Goal: Task Accomplishment & Management: Manage account settings

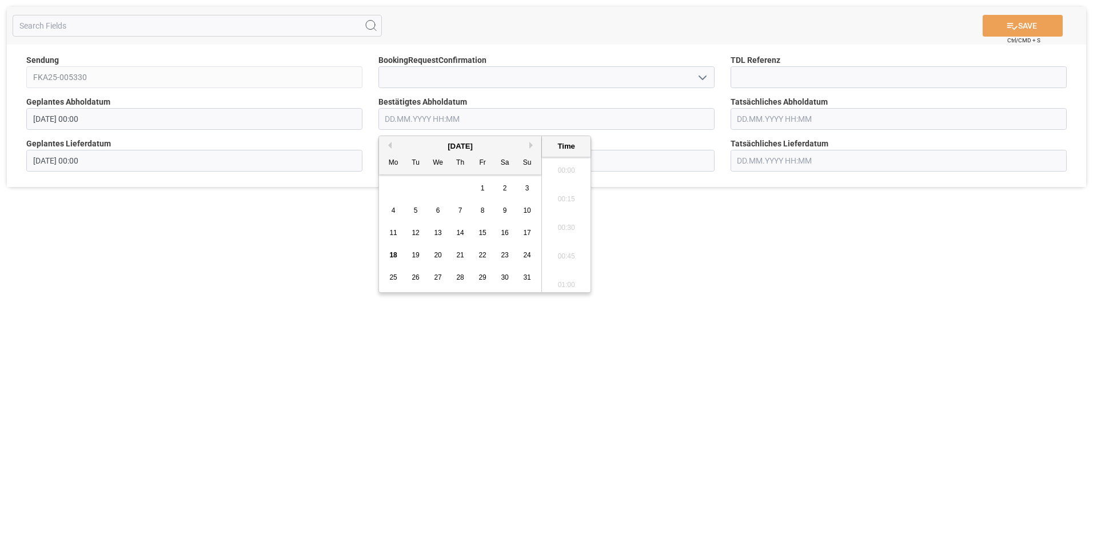
click at [408, 116] on input "text" at bounding box center [547, 119] width 336 height 22
click at [442, 255] on div "20" at bounding box center [438, 256] width 14 height 14
click at [571, 168] on li "11:15" at bounding box center [566, 164] width 49 height 29
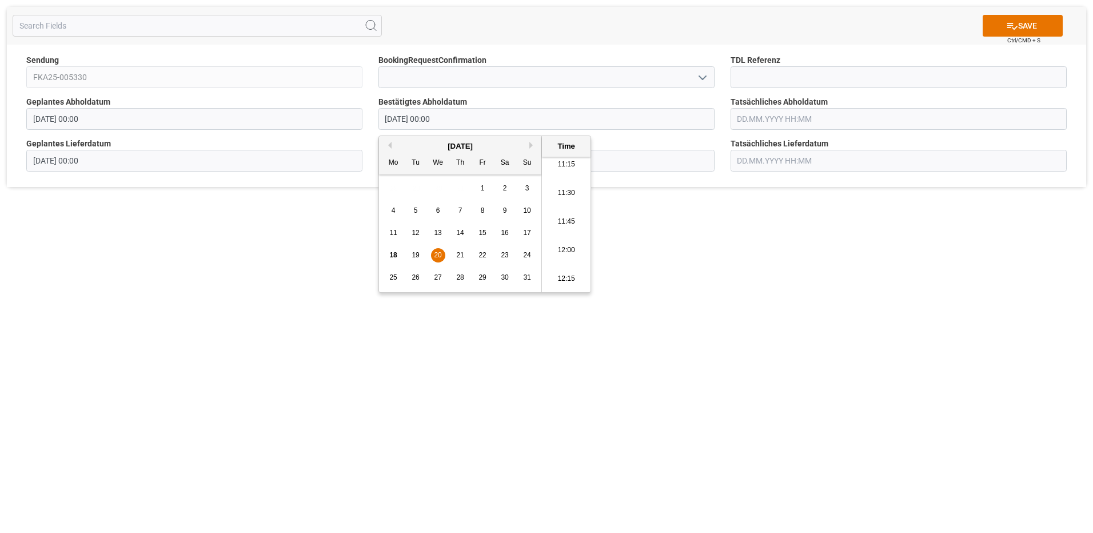
type input "20.08.2025 11:15"
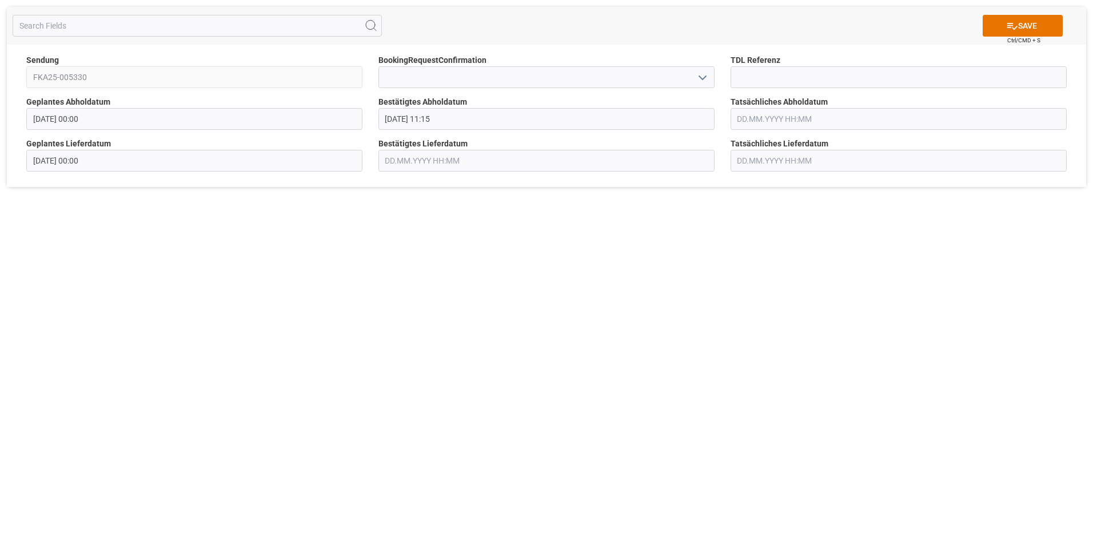
click at [777, 118] on input "text" at bounding box center [899, 119] width 336 height 22
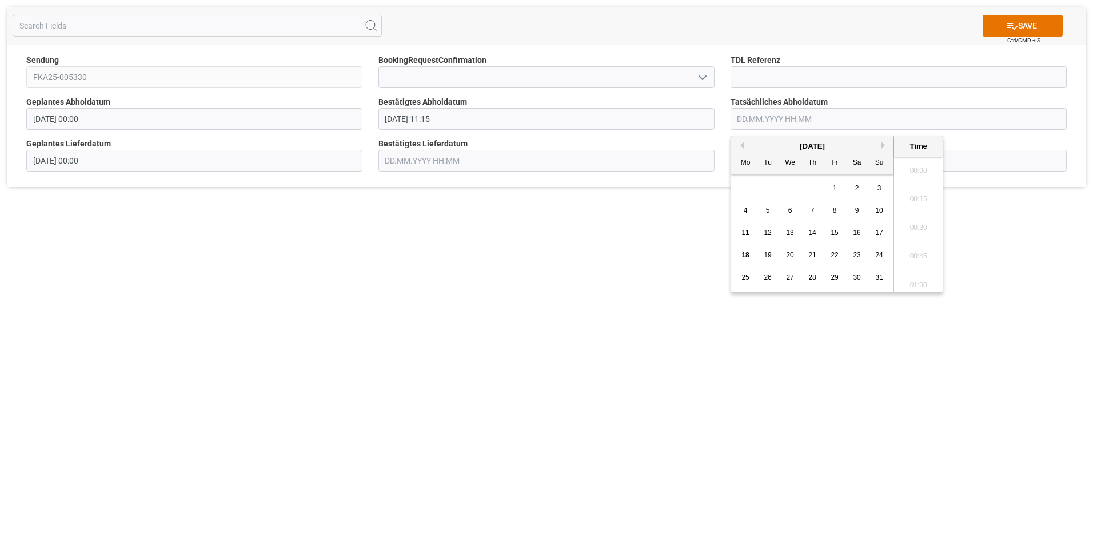
scroll to position [1462, 0]
click at [790, 257] on span "20" at bounding box center [789, 255] width 7 height 8
click at [924, 196] on li "13:00" at bounding box center [918, 195] width 49 height 29
type input "20.08.2025 13:00"
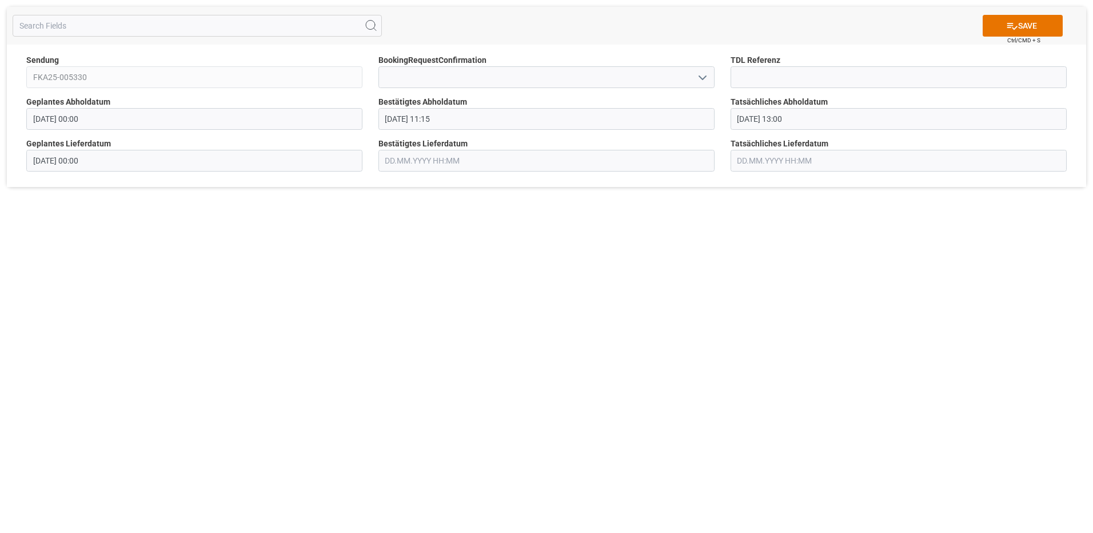
click at [389, 158] on input "text" at bounding box center [547, 161] width 336 height 22
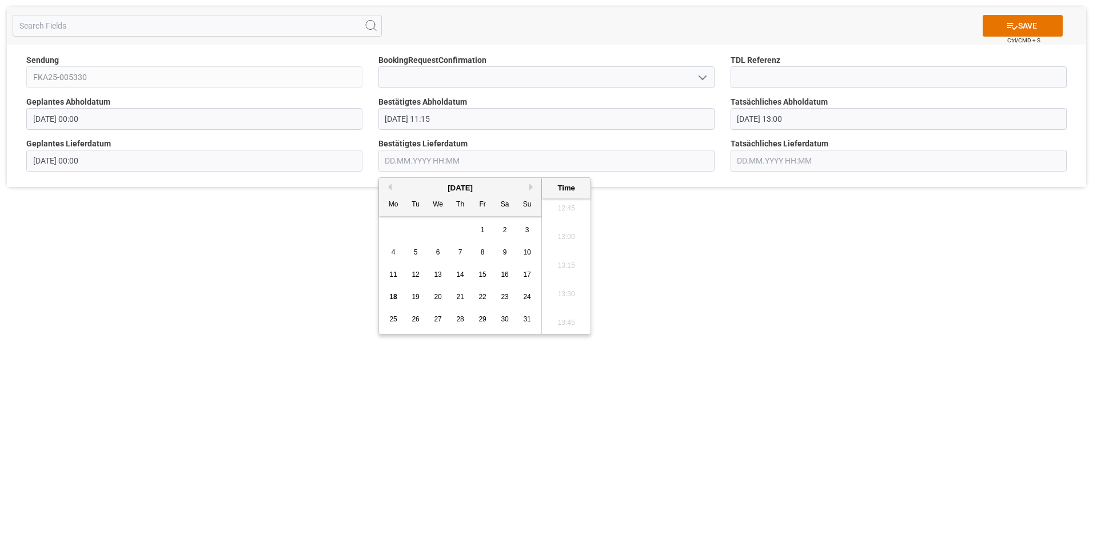
click at [460, 299] on span "21" at bounding box center [459, 297] width 7 height 8
click at [566, 243] on li "13:00" at bounding box center [566, 237] width 49 height 29
type input "21.08.2025 13:00"
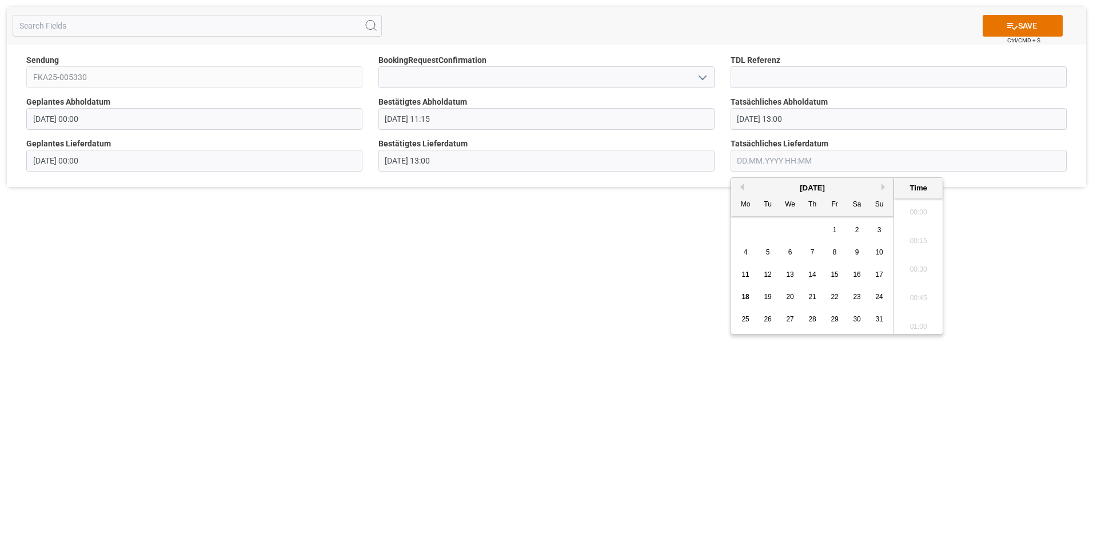
click at [754, 160] on input "text" at bounding box center [899, 161] width 336 height 22
click at [817, 274] on div "14" at bounding box center [813, 275] width 14 height 14
click at [921, 299] on li "14:00" at bounding box center [918, 294] width 49 height 29
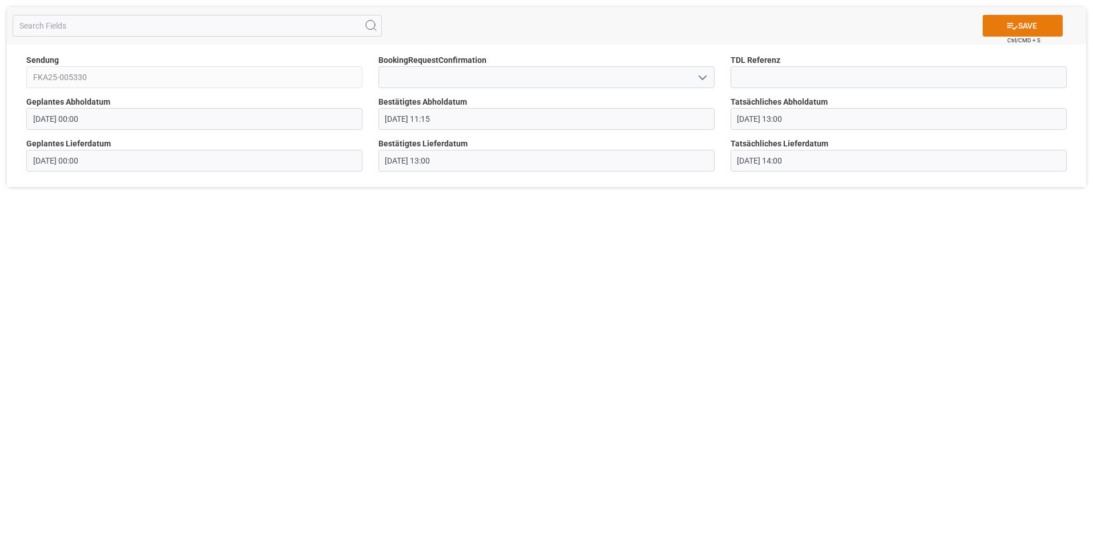
click at [1031, 29] on button "SAVE" at bounding box center [1023, 26] width 80 height 22
click at [761, 160] on input "14.08.2025 14:00" at bounding box center [899, 161] width 336 height 22
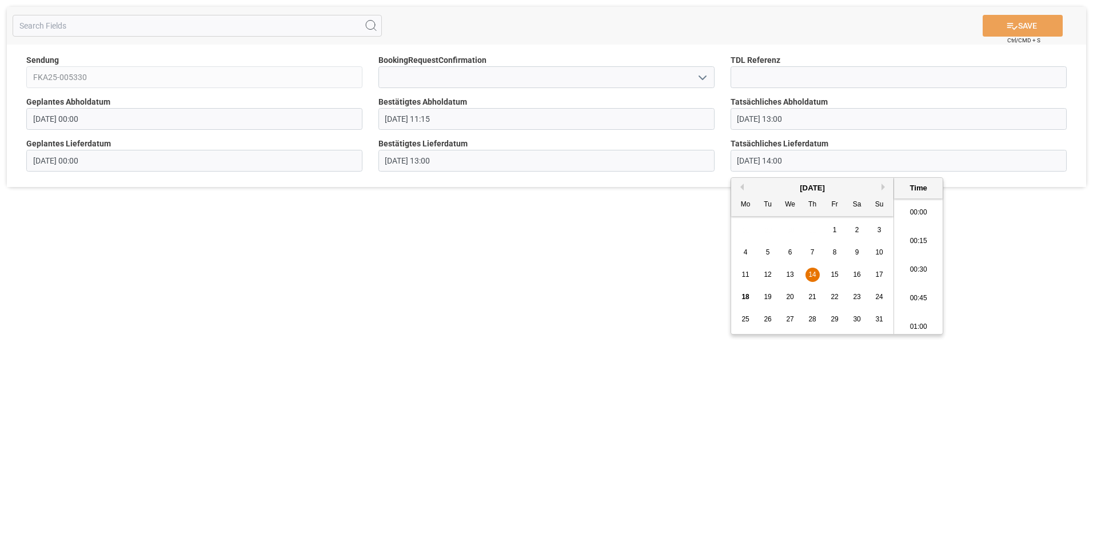
scroll to position [1548, 0]
click at [806, 295] on div "21" at bounding box center [813, 298] width 14 height 14
type input "21.08.2025 14:00"
click at [913, 271] on li "14:00" at bounding box center [918, 266] width 49 height 29
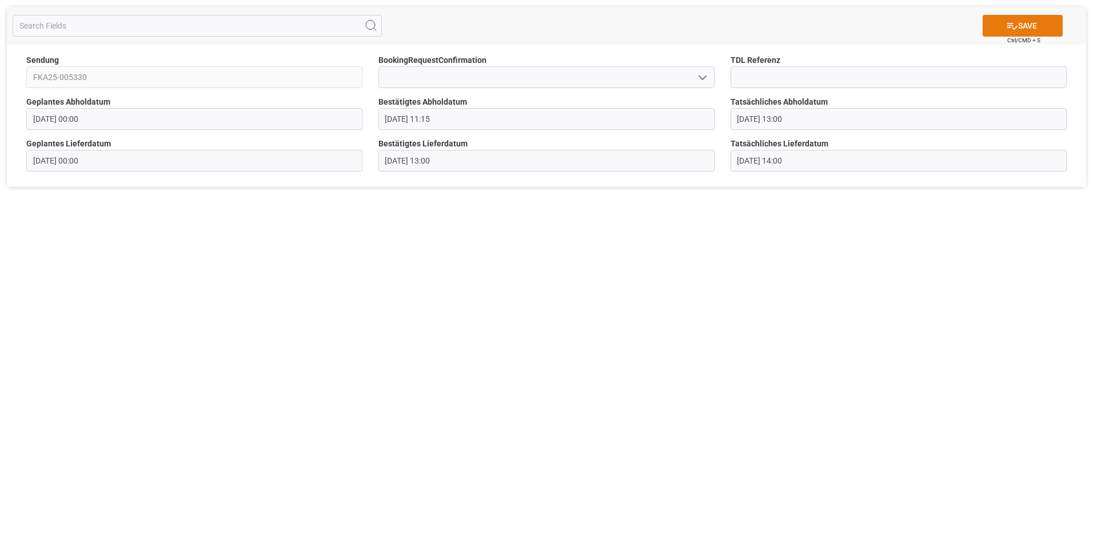
click at [1017, 29] on button "SAVE" at bounding box center [1023, 26] width 80 height 22
type input "[DATE] 00:00"
click at [401, 112] on input "text" at bounding box center [547, 119] width 336 height 22
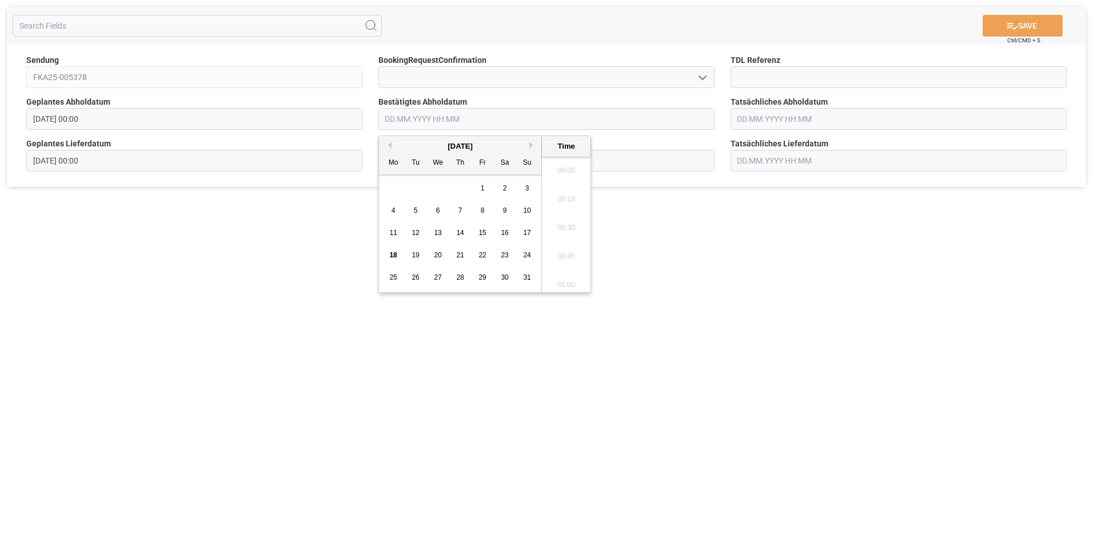
scroll to position [1462, 0]
click at [483, 258] on span "22" at bounding box center [482, 255] width 7 height 8
click at [575, 196] on li "10:00" at bounding box center [566, 195] width 49 height 29
type input "[DATE] 10:00"
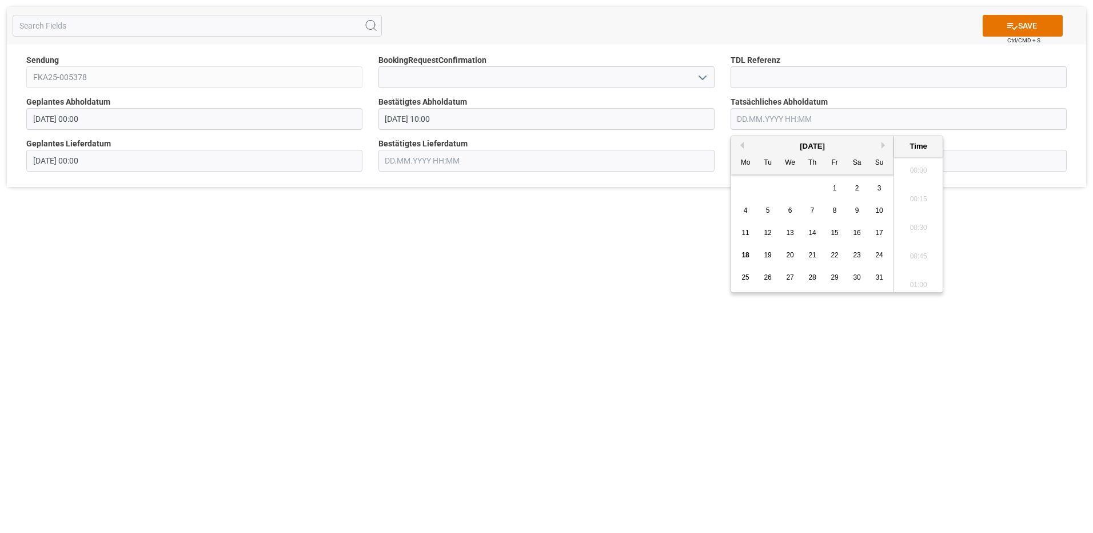
click at [771, 120] on input "text" at bounding box center [899, 119] width 336 height 22
click at [838, 258] on span "22" at bounding box center [834, 255] width 7 height 8
click at [924, 249] on li "10:00" at bounding box center [918, 252] width 49 height 29
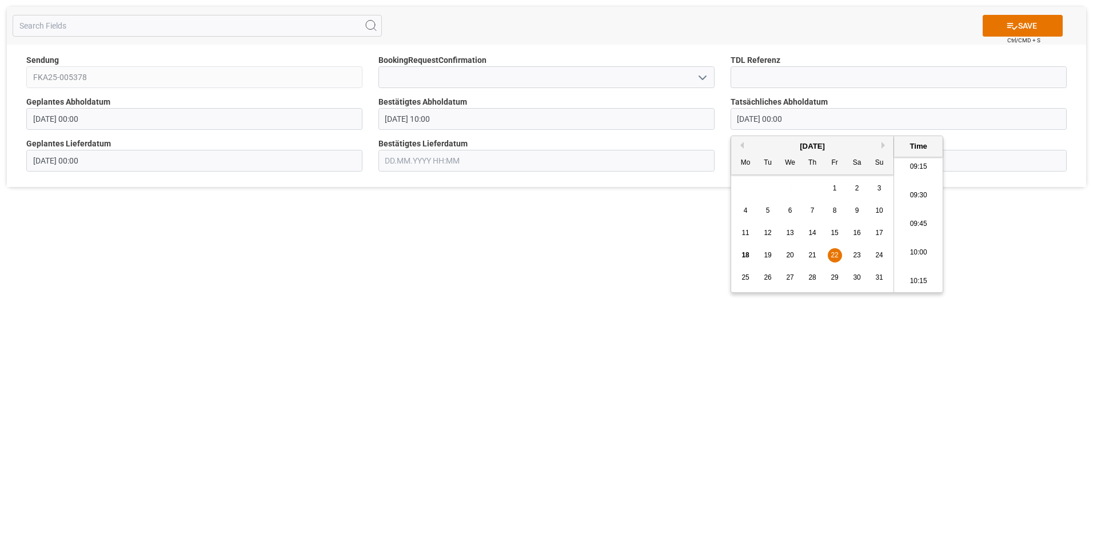
type input "[DATE] 10:00"
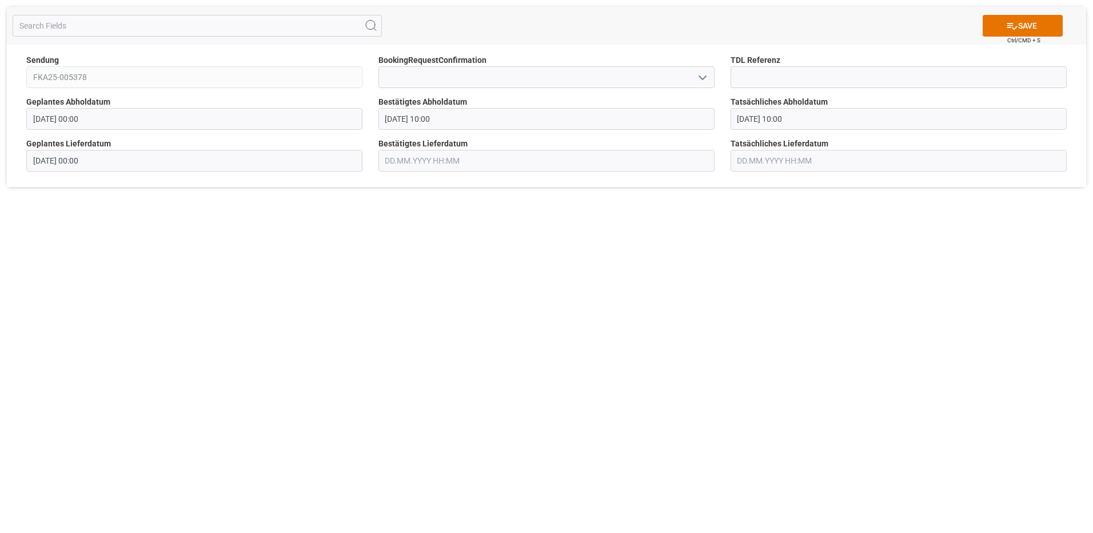
click at [489, 165] on input "text" at bounding box center [547, 161] width 336 height 22
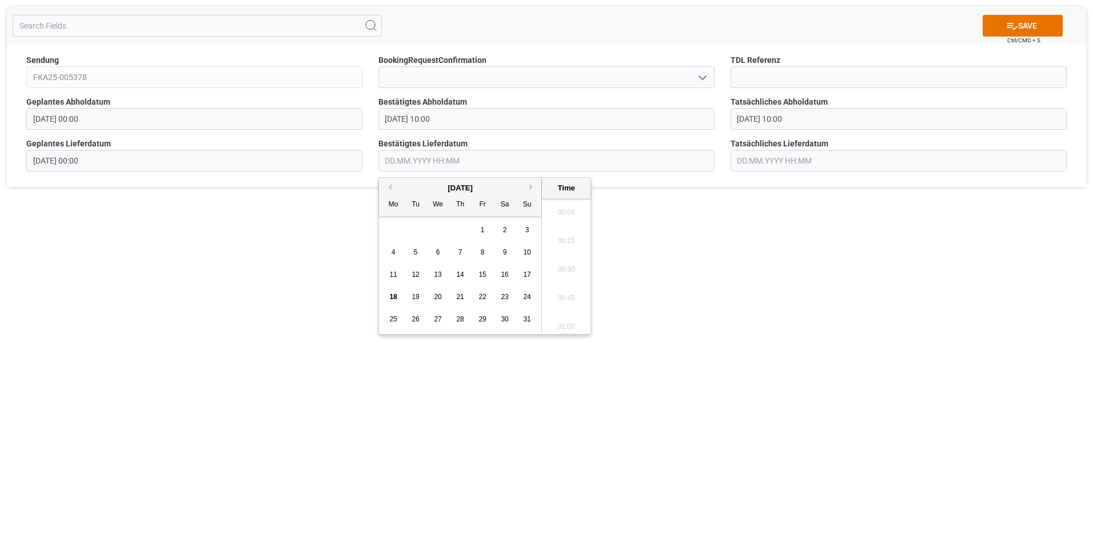
scroll to position [1462, 0]
click at [394, 320] on span "25" at bounding box center [392, 319] width 7 height 8
click at [569, 297] on li "08:00" at bounding box center [566, 294] width 49 height 29
type input "[DATE] 08:00"
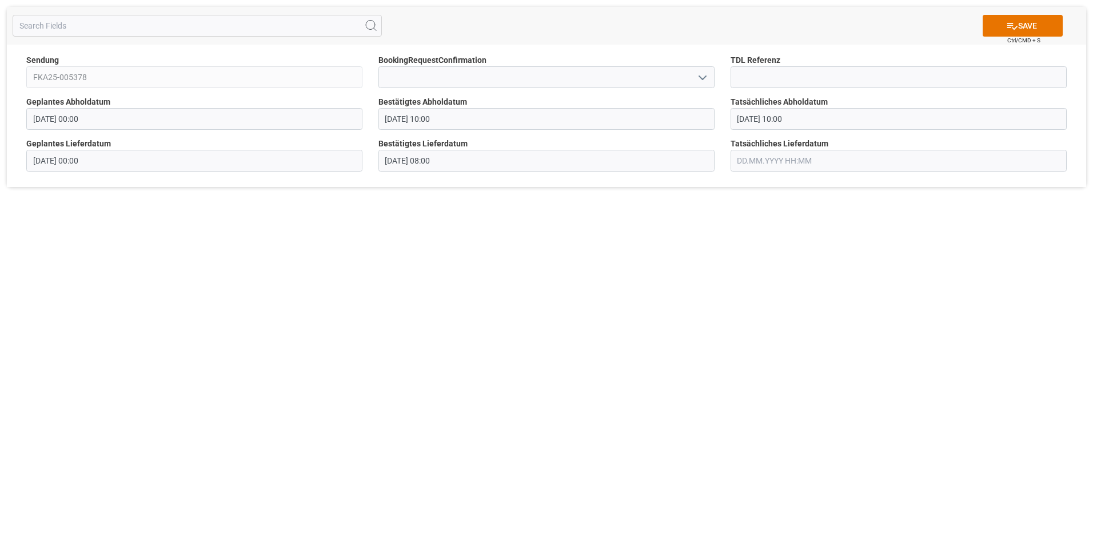
click at [771, 158] on input "text" at bounding box center [899, 161] width 336 height 22
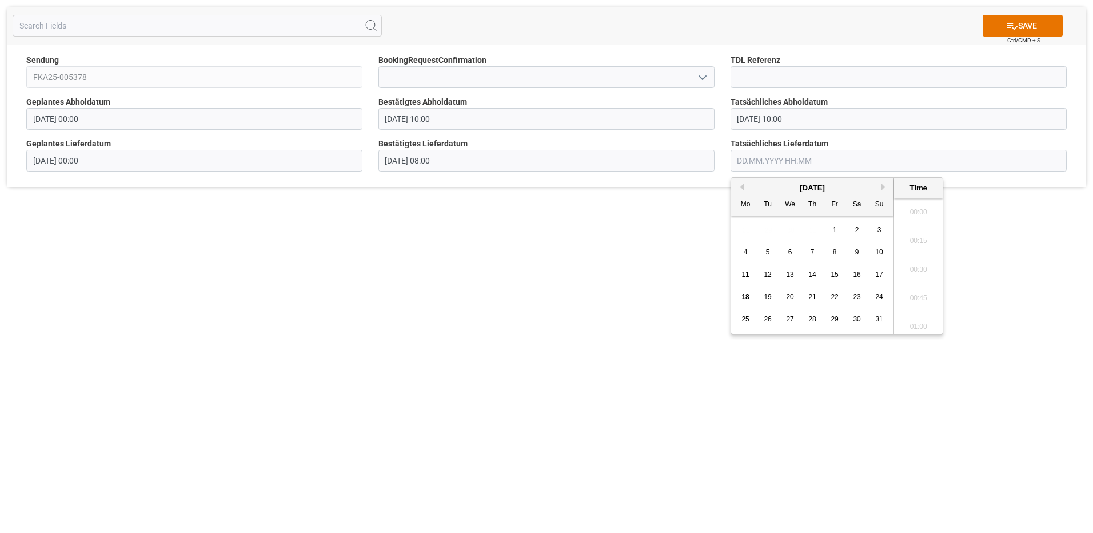
scroll to position [1462, 0]
click at [750, 324] on div "25" at bounding box center [746, 320] width 14 height 14
click at [922, 235] on li "09:00" at bounding box center [918, 237] width 49 height 29
type input "[DATE] 09:00"
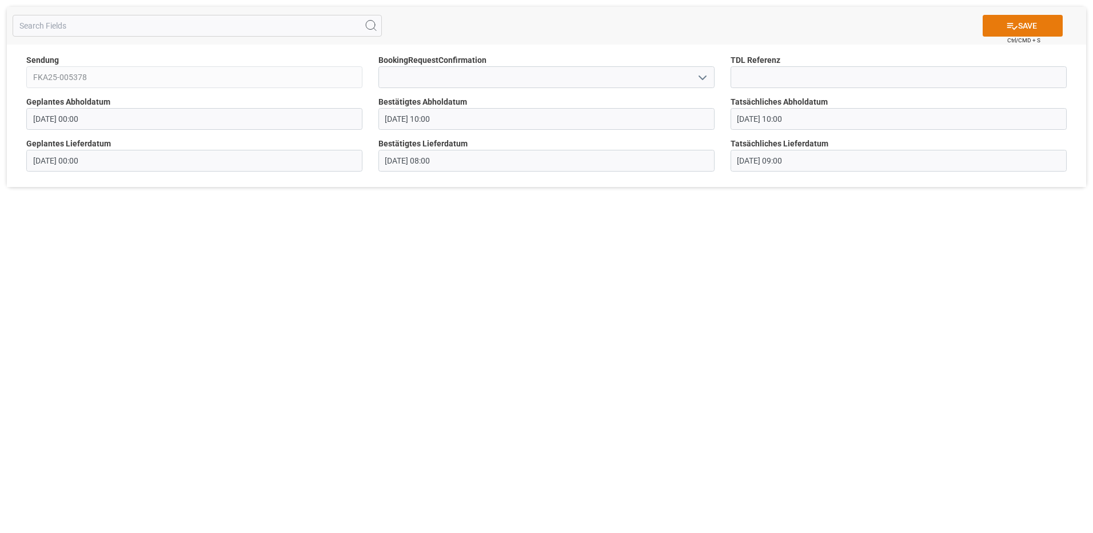
click at [1026, 29] on button "SAVE" at bounding box center [1023, 26] width 80 height 22
